Goal: Find specific page/section: Find specific page/section

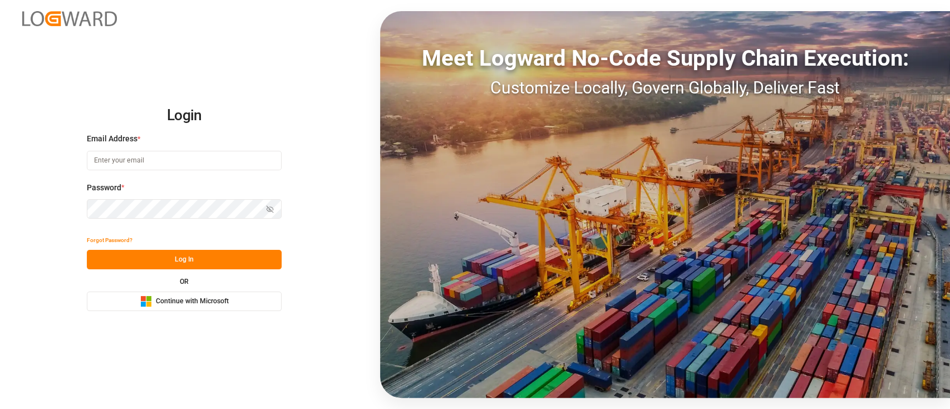
click at [206, 297] on span "Continue with Microsoft" at bounding box center [192, 302] width 73 height 10
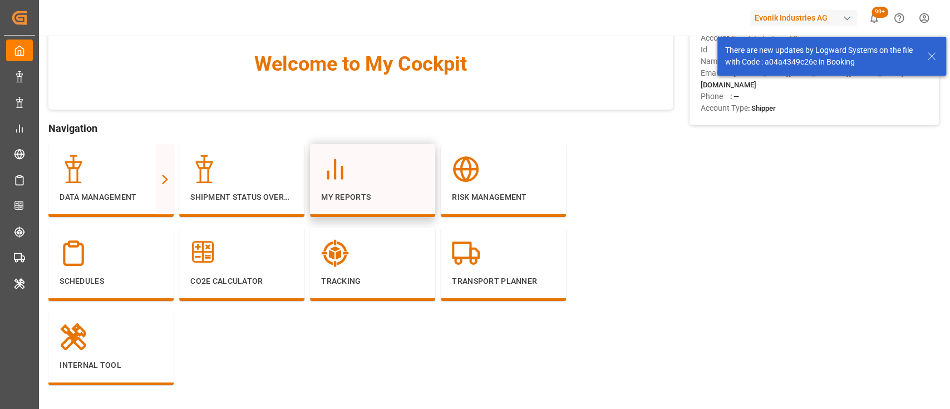
scroll to position [47, 0]
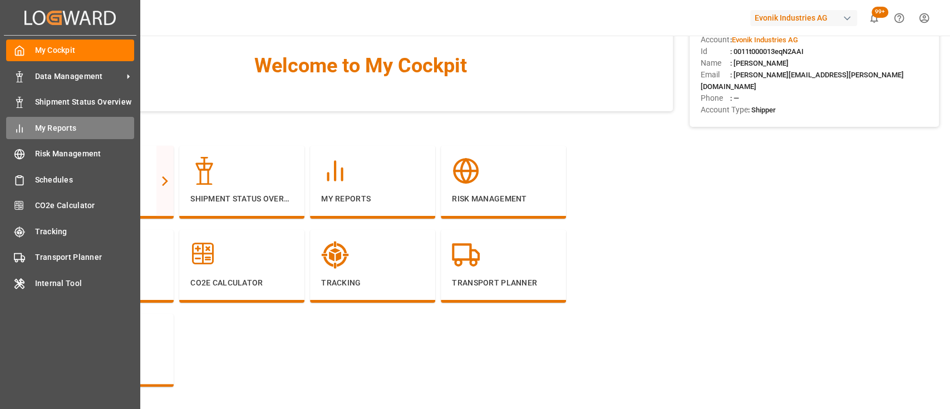
click at [42, 118] on div "My Reports My Reports" at bounding box center [70, 128] width 128 height 22
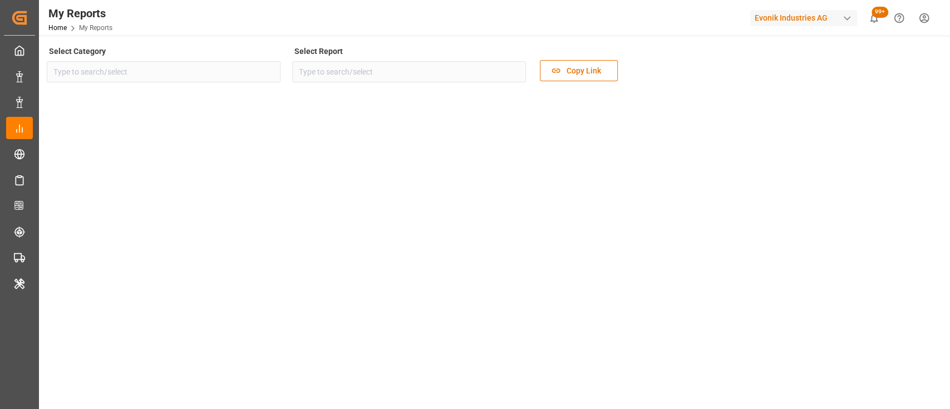
type input "Transport"
type input "Rolled Over Containers Analysis"
click at [265, 78] on button "open menu" at bounding box center [268, 71] width 17 height 17
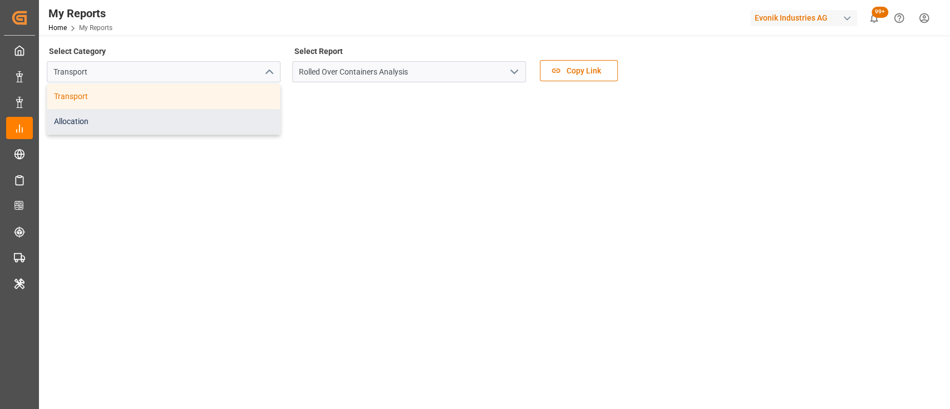
click at [251, 114] on div "Allocation" at bounding box center [163, 121] width 233 height 25
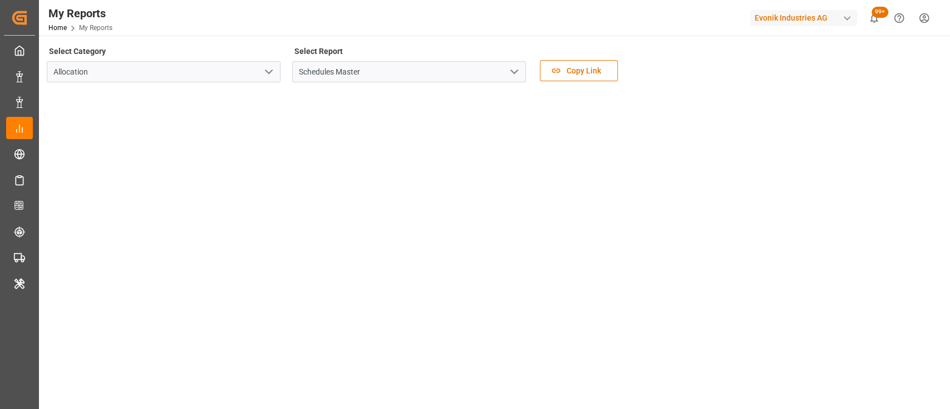
click at [516, 71] on polyline "open menu" at bounding box center [514, 71] width 7 height 3
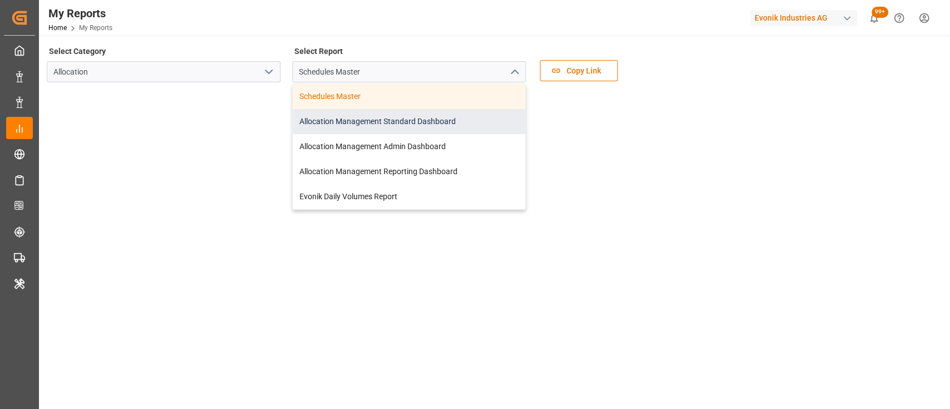
click at [442, 121] on div "Allocation Management Standard Dashboard" at bounding box center [409, 121] width 233 height 25
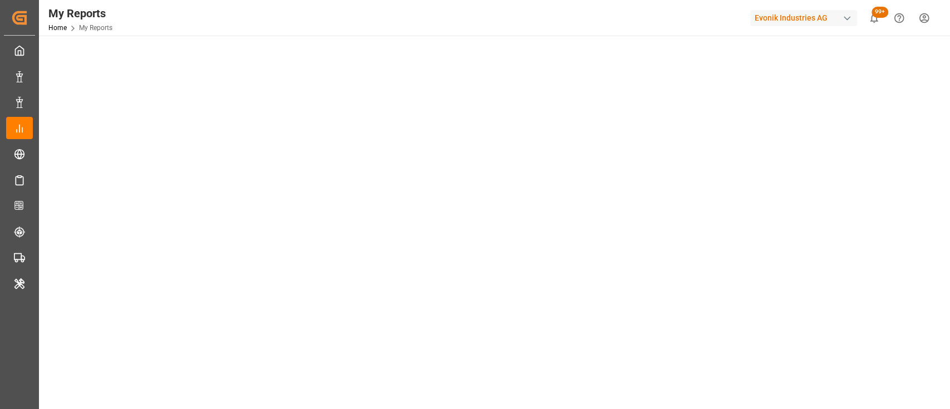
scroll to position [56, 0]
click at [803, 24] on div "Evonik Industries AG" at bounding box center [803, 18] width 107 height 16
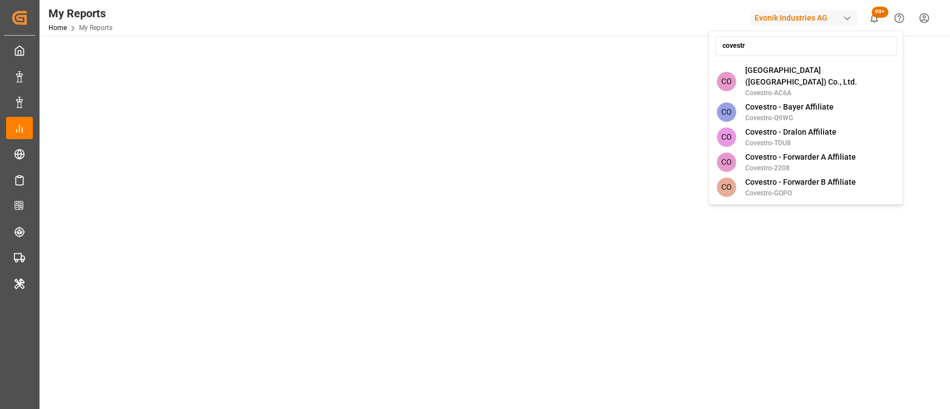
type input "covestro"
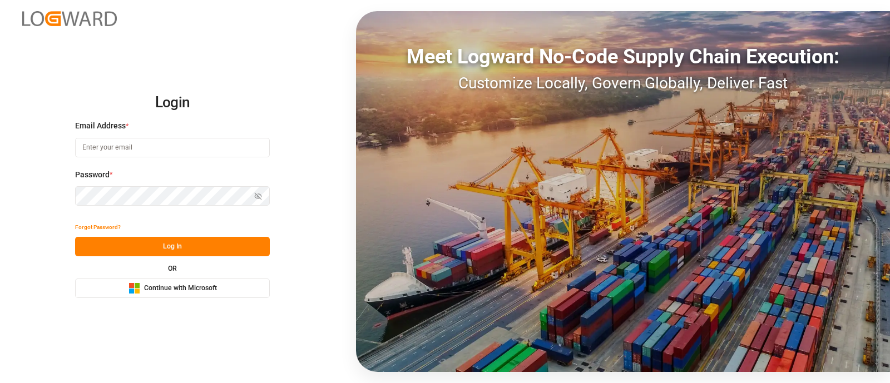
click at [183, 289] on span "Continue with Microsoft" at bounding box center [180, 289] width 73 height 10
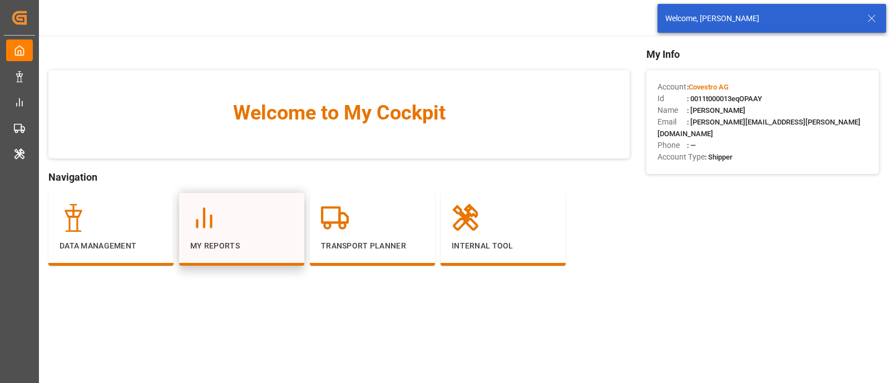
click at [265, 243] on p "My Reports" at bounding box center [241, 246] width 103 height 12
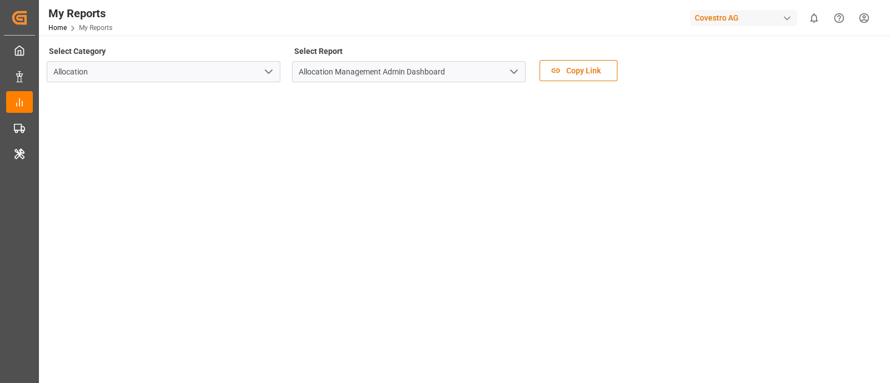
click at [512, 72] on icon "open menu" at bounding box center [513, 71] width 13 height 13
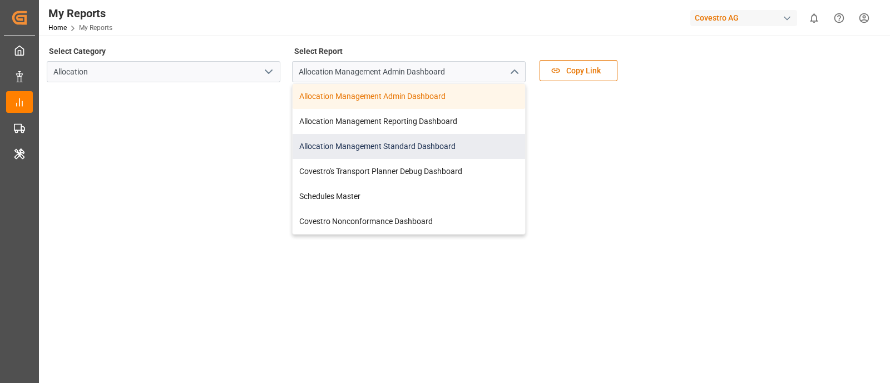
click at [404, 151] on div "Allocation Management Standard Dashboard" at bounding box center [409, 146] width 233 height 25
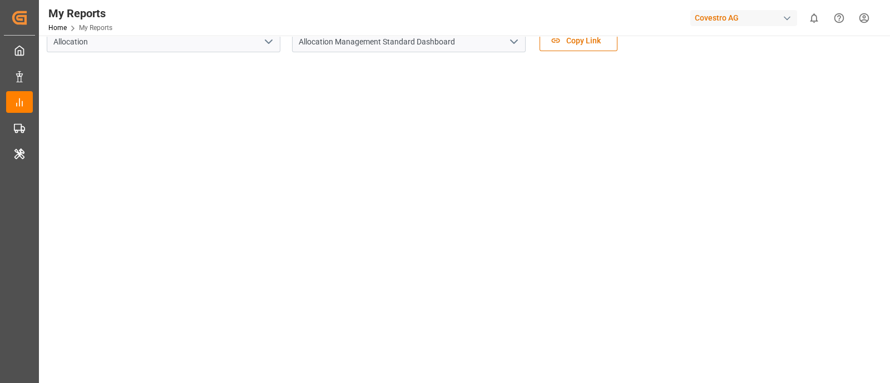
scroll to position [29, 0]
click at [698, 10] on div "Covestro AG" at bounding box center [743, 18] width 107 height 16
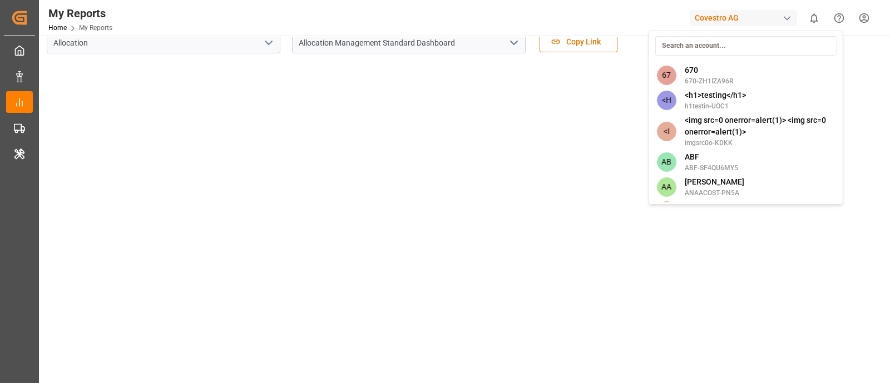
click at [717, 14] on html "Created by potrace 1.15, written by Peter Selinger 2001-2017 Created by potrace…" at bounding box center [445, 191] width 890 height 383
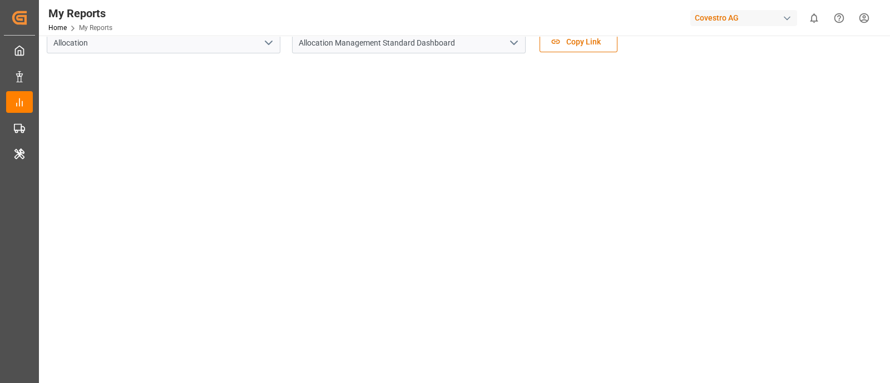
click at [717, 14] on div "Covestro AG" at bounding box center [743, 18] width 107 height 16
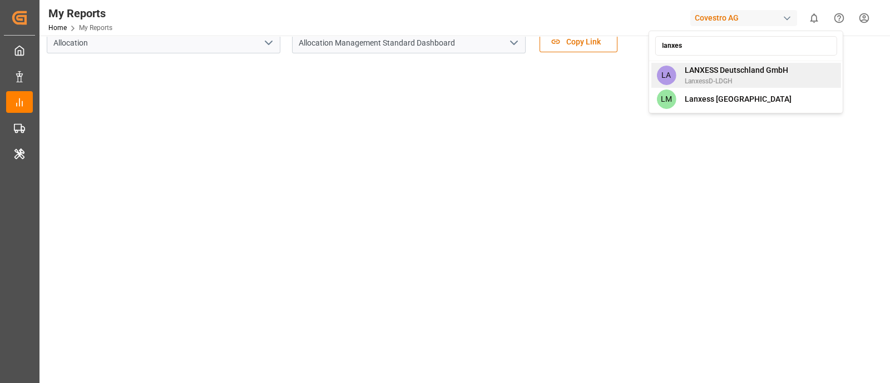
type input "lanxes"
click at [724, 79] on span "LanxessD-LDGH" at bounding box center [736, 81] width 103 height 10
